Goal: Task Accomplishment & Management: Manage account settings

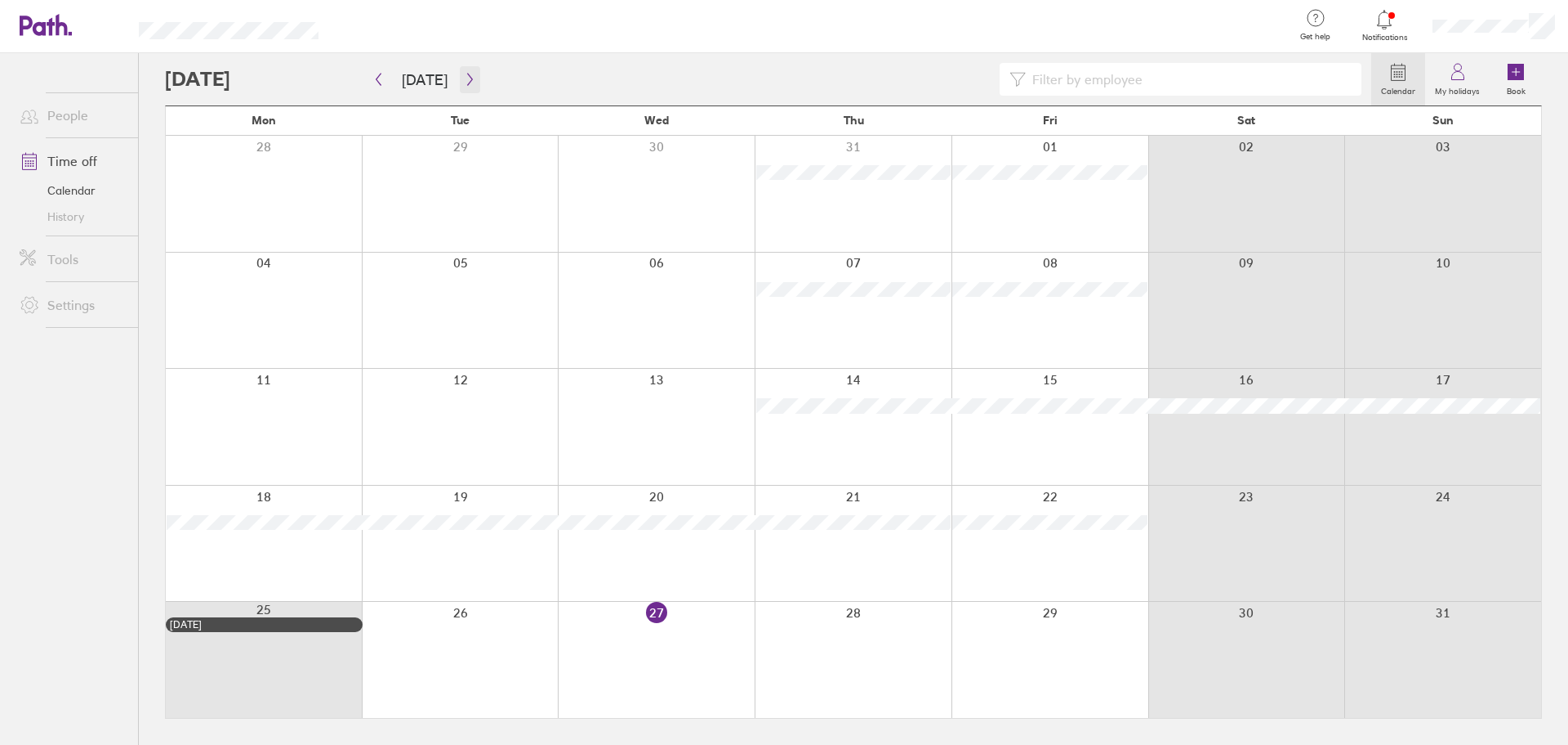
click at [467, 79] on icon "button" at bounding box center [469, 80] width 5 height 12
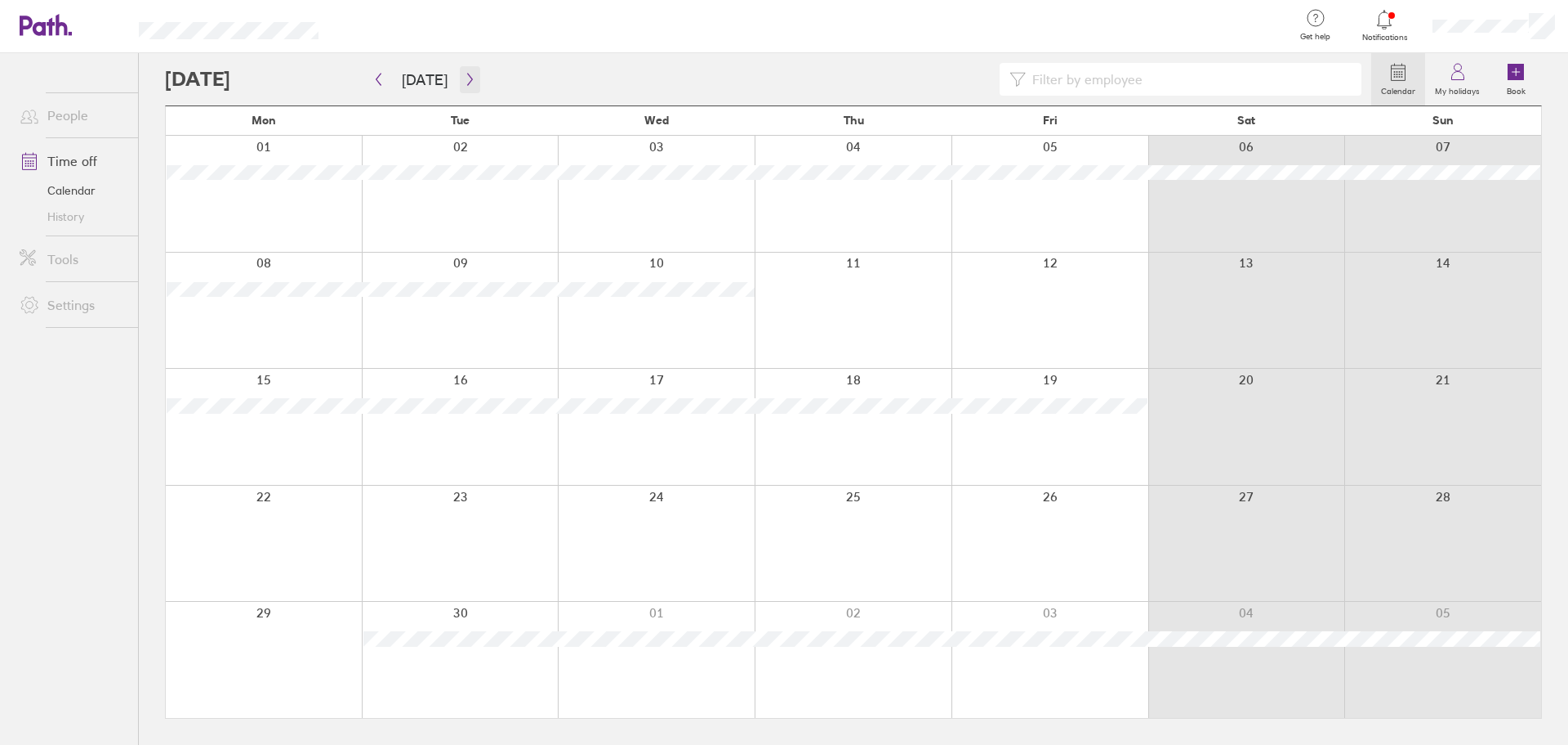
click at [464, 85] on icon "button" at bounding box center [469, 79] width 12 height 13
